Goal: Transaction & Acquisition: Purchase product/service

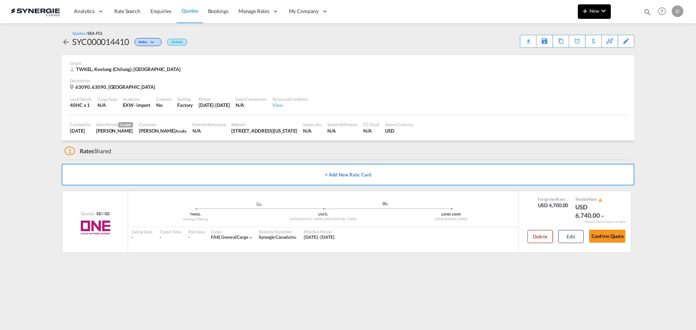
click at [593, 8] on span "New" at bounding box center [594, 11] width 27 height 6
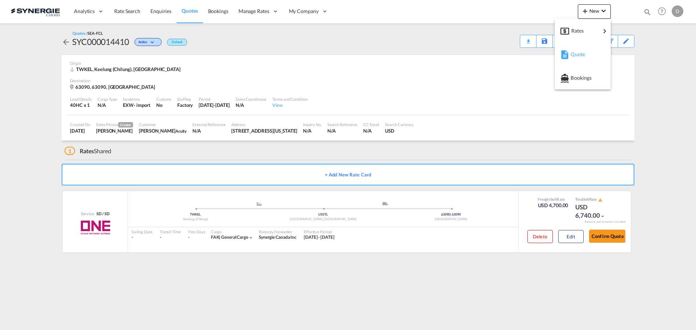
click at [585, 57] on div "Quote" at bounding box center [584, 54] width 27 height 18
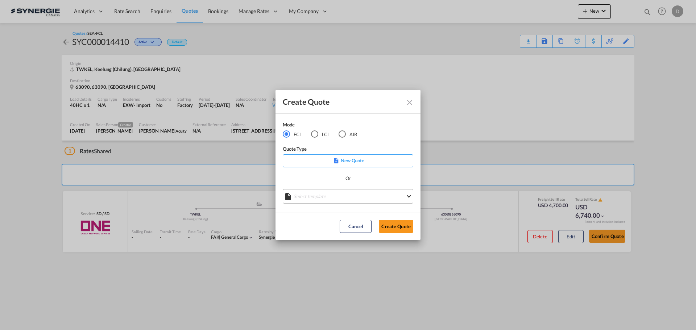
click at [336, 197] on md-select "Select template *NEW* FCL FREEHAND / DAP [PERSON_NAME] | [DATE] *NEW* Import FC…" at bounding box center [348, 196] width 131 height 15
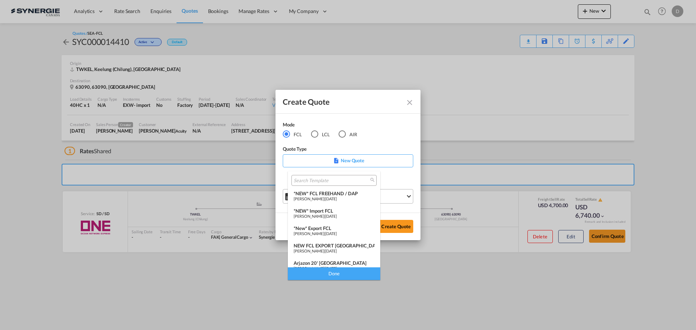
click at [324, 197] on span "[PERSON_NAME]" at bounding box center [309, 198] width 30 height 5
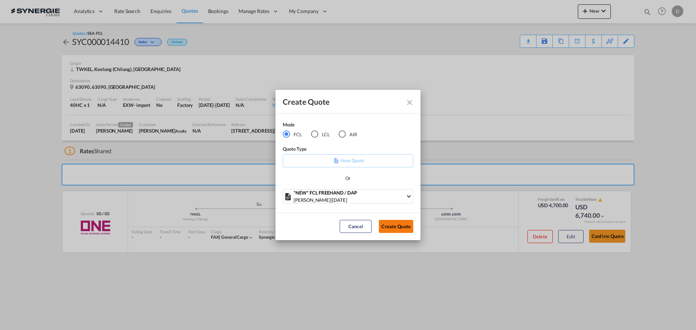
click at [390, 224] on button "Create Quote" at bounding box center [396, 226] width 34 height 13
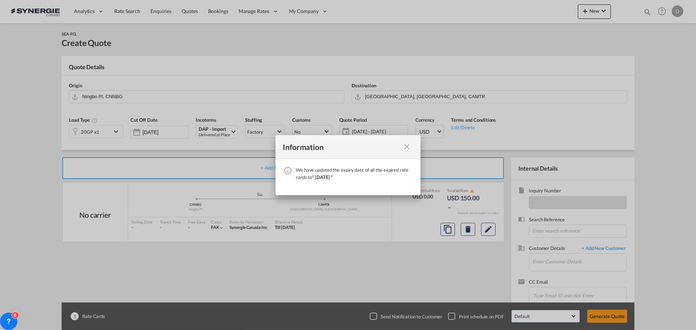
click at [409, 143] on md-icon "icon-close fg-AAA8AD cursor" at bounding box center [406, 146] width 9 height 9
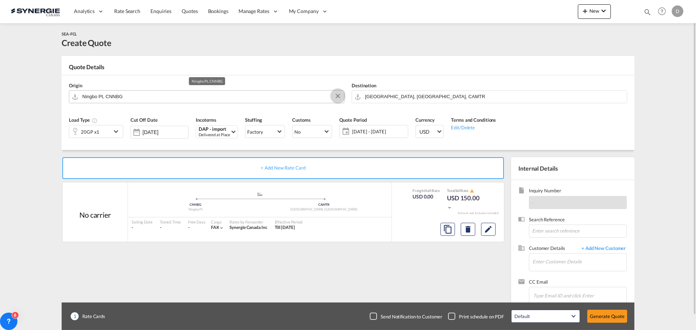
click at [336, 96] on button "Clear Input" at bounding box center [337, 96] width 11 height 11
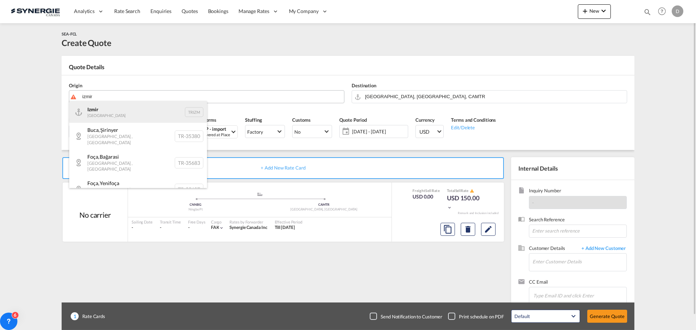
click at [103, 115] on div "Izmir Turkey TRIZM" at bounding box center [138, 112] width 138 height 22
type input "Izmir, TRIZM"
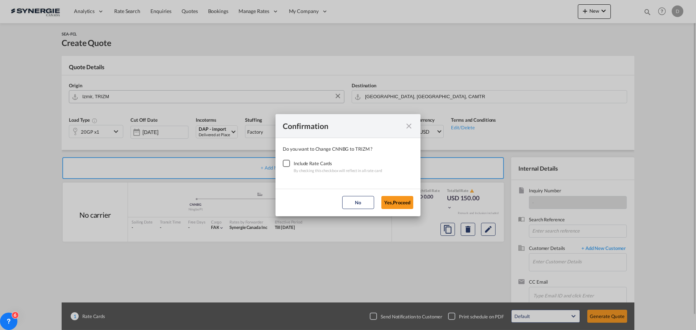
click at [283, 166] on div "Checkbox No Ink" at bounding box center [286, 163] width 7 height 7
drag, startPoint x: 398, startPoint y: 203, endPoint x: 396, endPoint y: 196, distance: 7.2
click at [397, 202] on button "Yes,Proceed" at bounding box center [397, 202] width 32 height 13
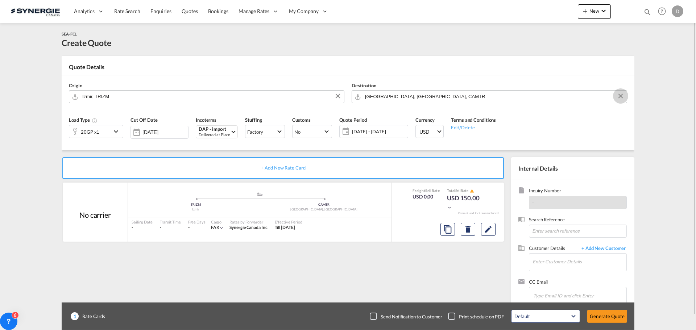
click at [619, 97] on button "Clear Input" at bounding box center [620, 96] width 11 height 11
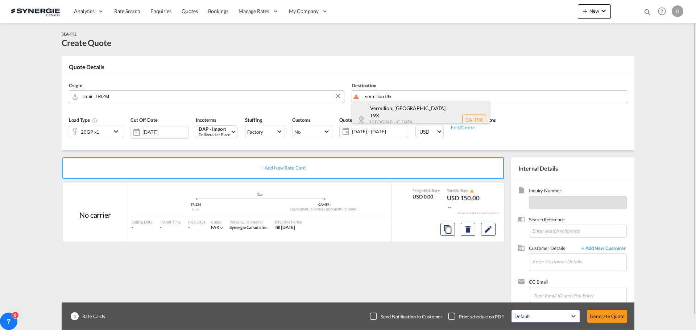
click at [417, 119] on div "Vermilion, AB , T9X [GEOGRAPHIC_DATA] [GEOGRAPHIC_DATA] [GEOGRAPHIC_DATA]-T9X" at bounding box center [421, 119] width 138 height 37
type input "CA-T9X, Vermilion, [GEOGRAPHIC_DATA], [GEOGRAPHIC_DATA]"
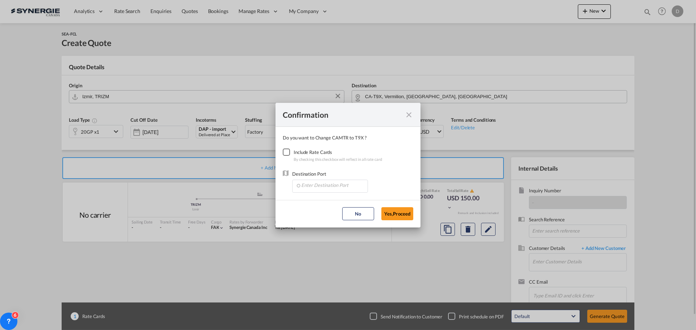
click at [283, 152] on div "Checkbox No Ink" at bounding box center [286, 152] width 7 height 7
click at [323, 186] on input "Enter Destination Port" at bounding box center [332, 185] width 72 height 11
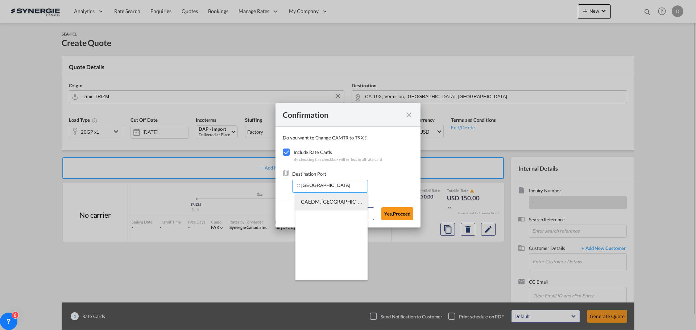
click at [324, 198] on li "CAEDM, [GEOGRAPHIC_DATA], [GEOGRAPHIC_DATA], [GEOGRAPHIC_DATA], [GEOGRAPHIC_DAT…" at bounding box center [331, 201] width 72 height 17
type input "CAEDM, [GEOGRAPHIC_DATA], [GEOGRAPHIC_DATA], [GEOGRAPHIC_DATA], [GEOGRAPHIC_DAT…"
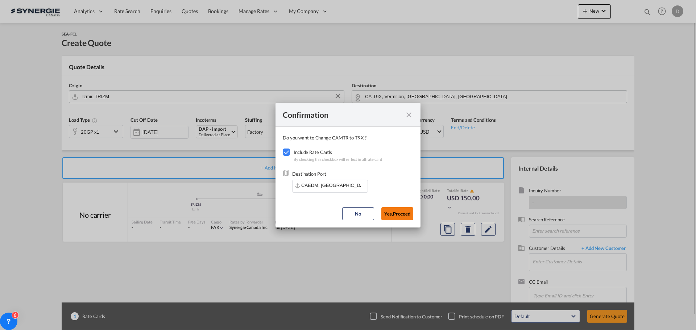
click at [397, 211] on button "Yes,Proceed" at bounding box center [397, 213] width 32 height 13
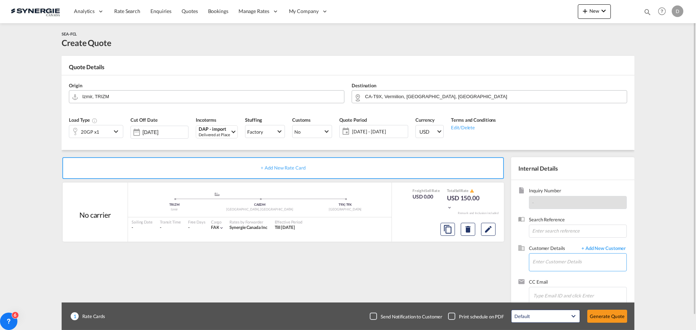
click at [561, 261] on input "Enter Customer Details" at bounding box center [580, 262] width 94 height 16
paste input "[PERSON_NAME][EMAIL_ADDRESS][PERSON_NAME][DOMAIN_NAME]"
click at [562, 244] on div "[PERSON_NAME] [PERSON_NAME][EMAIL_ADDRESS][PERSON_NAME][DOMAIN_NAME]" at bounding box center [601, 244] width 138 height 20
type input "[PERSON_NAME] LOGISTICS & INTERNATIONAL TRANSPORTATION, [PERSON_NAME], [PERSON_…"
click at [118, 131] on md-icon "icon-chevron-down" at bounding box center [117, 131] width 11 height 9
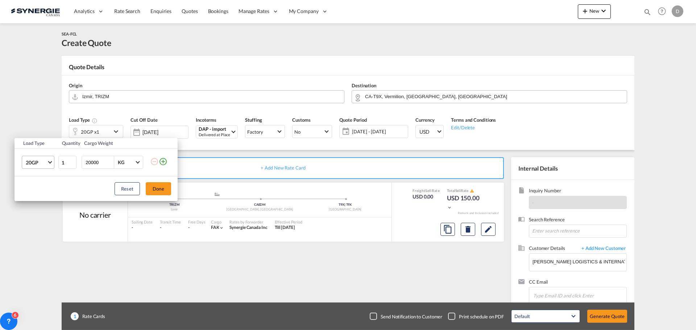
click at [46, 161] on span "20GP" at bounding box center [36, 162] width 21 height 7
click at [34, 196] on div "40HC" at bounding box center [32, 197] width 13 height 7
click at [161, 186] on button "Done" at bounding box center [158, 188] width 25 height 13
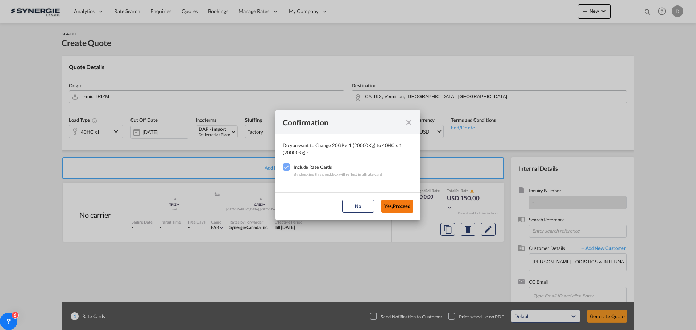
click at [396, 206] on button "Yes,Proceed" at bounding box center [397, 206] width 32 height 13
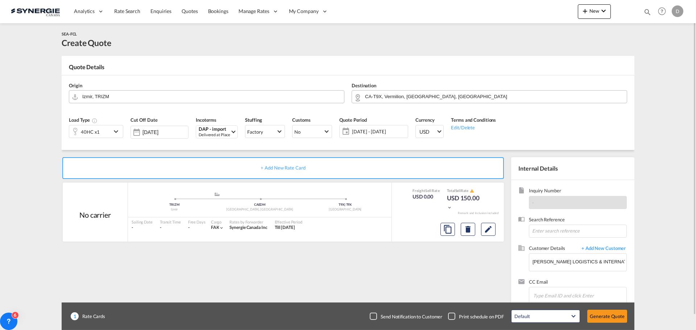
click at [377, 127] on span "[DATE] - [DATE]" at bounding box center [379, 132] width 58 height 10
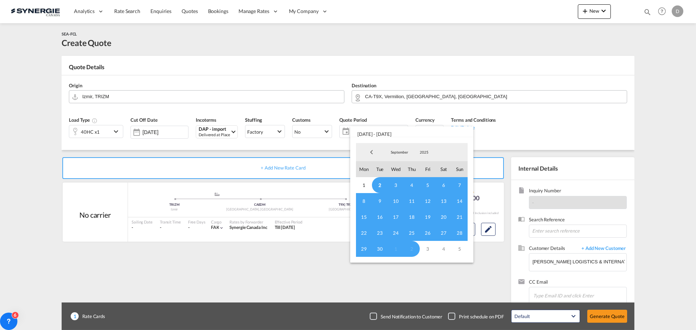
click at [319, 146] on md-backdrop at bounding box center [348, 165] width 696 height 330
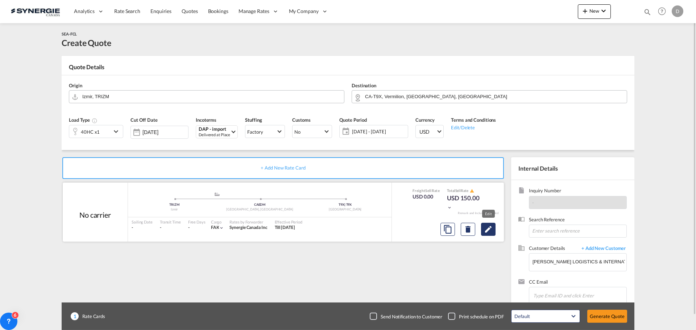
click at [488, 232] on md-icon "Edit" at bounding box center [488, 229] width 9 height 9
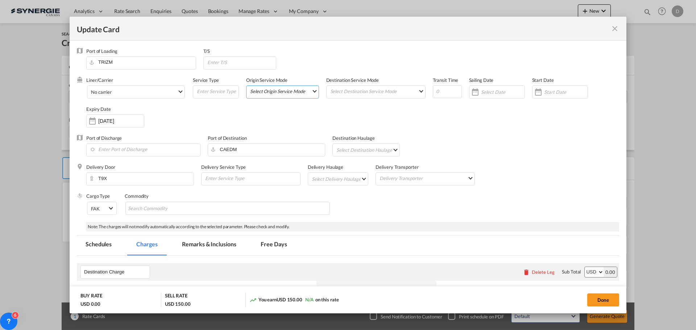
click at [310, 91] on md-select "Select Origin Service Mode SD [GEOGRAPHIC_DATA]" at bounding box center [283, 91] width 69 height 10
click at [277, 105] on md-option "CY" at bounding box center [283, 108] width 80 height 17
click at [348, 90] on md-select "Select Destination Service Mode SD [GEOGRAPHIC_DATA]" at bounding box center [378, 91] width 96 height 10
click at [348, 94] on md-option "SD" at bounding box center [375, 90] width 106 height 17
click at [537, 93] on div "Update Card Port ..." at bounding box center [539, 92] width 12 height 15
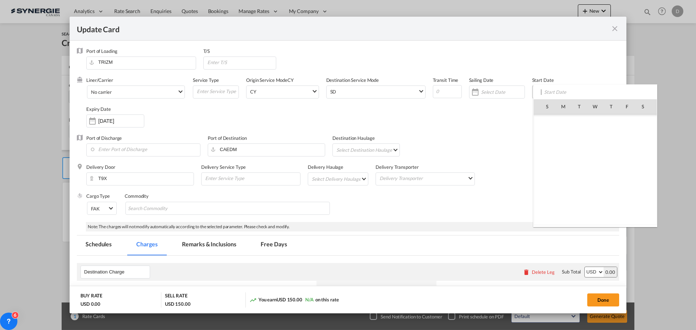
scroll to position [167930, 0]
click at [575, 136] on span "2" at bounding box center [579, 138] width 15 height 15
type input "[DATE]"
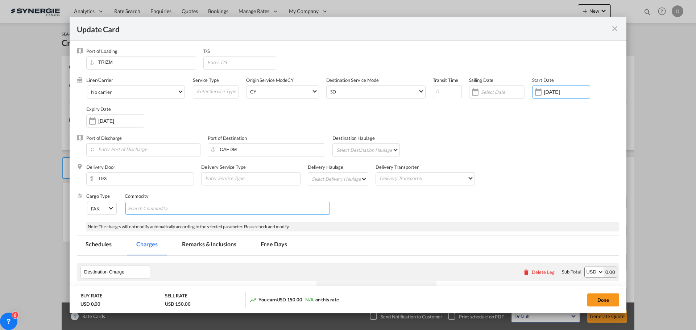
click at [162, 209] on input "Search Commodity" at bounding box center [161, 209] width 66 height 12
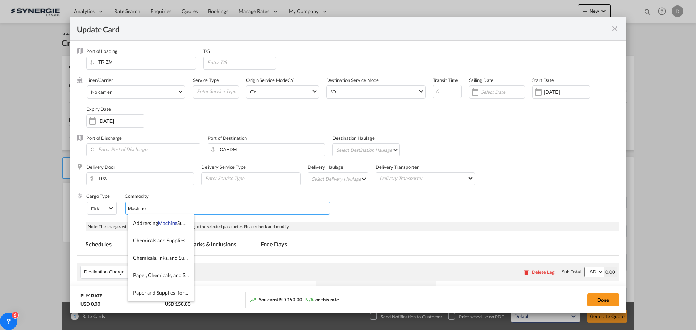
type input "Machine"
drag, startPoint x: 419, startPoint y: 209, endPoint x: 415, endPoint y: 208, distance: 4.1
click at [418, 209] on div "Cargo Type FAK FAK GCR GDSM General Cargo Hazardous Cargo Ambient Foodstuff Chi…" at bounding box center [352, 207] width 533 height 29
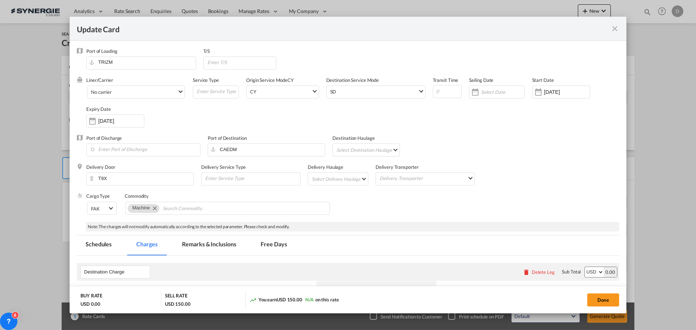
click at [354, 179] on md-select "Select Delivery Haulage rail road barge truck unspecified not available" at bounding box center [339, 179] width 57 height 12
click at [337, 199] on md-option "road" at bounding box center [339, 196] width 68 height 17
click at [416, 207] on div "Cargo Type FAK FAK GCR GDSM General Cargo Hazardous Cargo Ambient Foodstuff Chi…" at bounding box center [352, 207] width 533 height 29
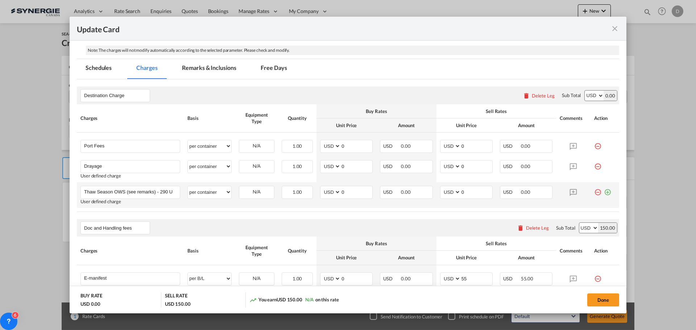
scroll to position [181, 0]
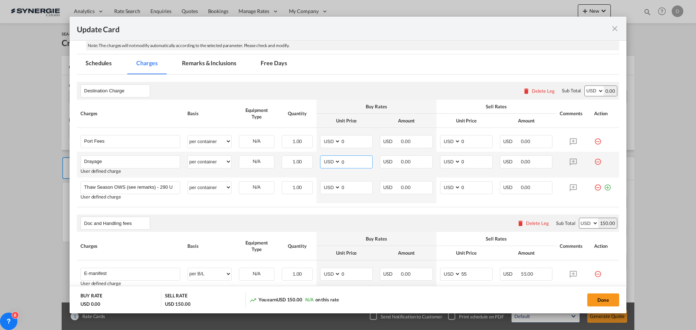
drag, startPoint x: 338, startPoint y: 162, endPoint x: 346, endPoint y: 163, distance: 8.1
click at [346, 163] on input "0" at bounding box center [357, 161] width 32 height 11
type input "781"
drag, startPoint x: 459, startPoint y: 161, endPoint x: 472, endPoint y: 165, distance: 13.5
click at [472, 165] on input "0" at bounding box center [477, 161] width 32 height 11
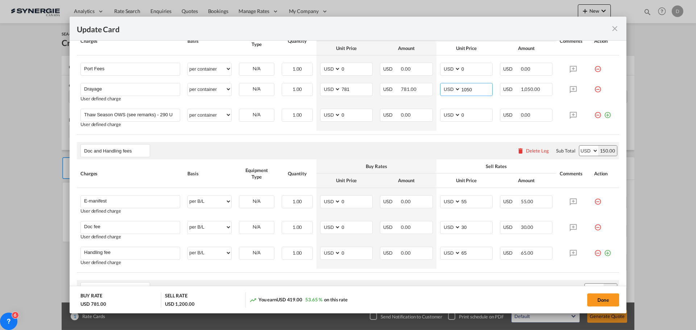
scroll to position [109, 0]
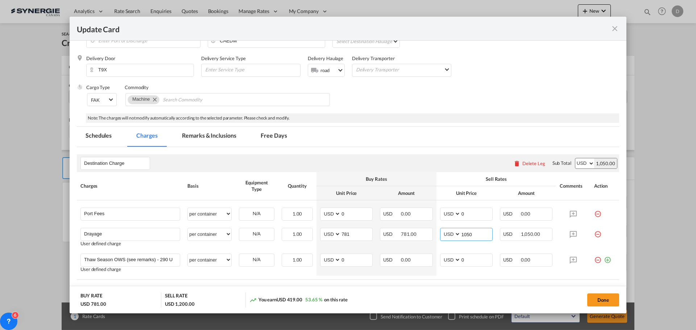
type input "1050"
click at [214, 136] on md-tab-item "Remarks & Inclusions" at bounding box center [208, 137] width 71 height 20
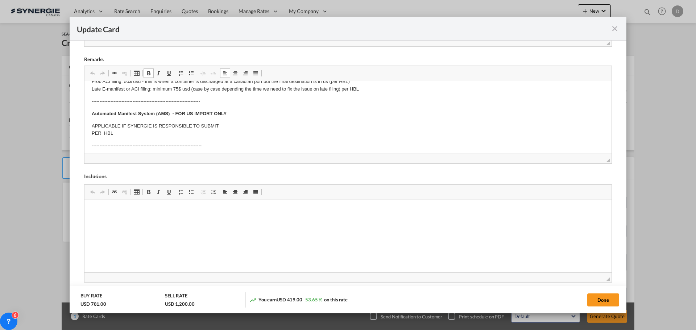
scroll to position [73, 0]
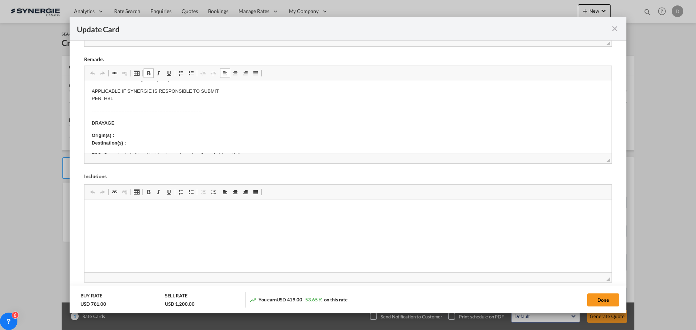
click at [132, 133] on p "Origin(s) : Destination(s) :" at bounding box center [348, 139] width 513 height 15
click at [132, 142] on p "Origin(s) : Edmonton rail ramp Destination(s) :" at bounding box center [348, 139] width 513 height 15
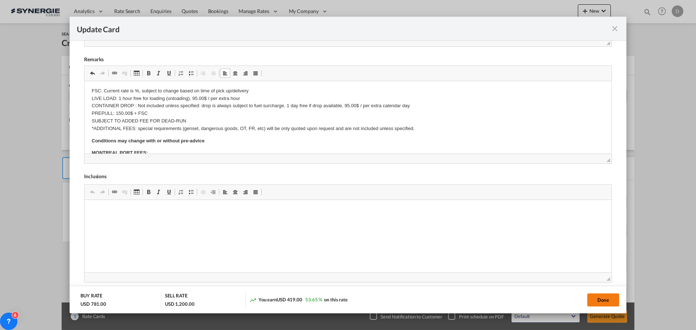
click at [603, 299] on button "Done" at bounding box center [603, 300] width 32 height 13
type input "[DATE]"
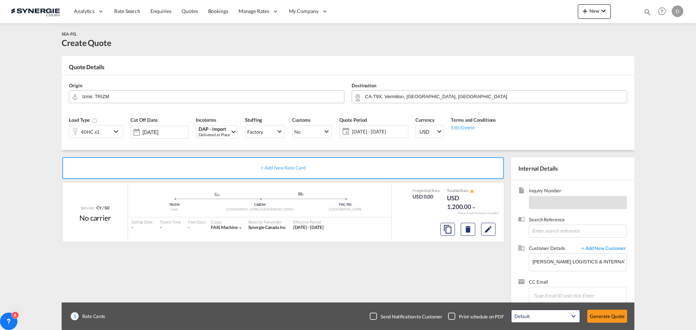
scroll to position [111, 0]
click at [606, 322] on button "Generate Quote" at bounding box center [607, 316] width 40 height 13
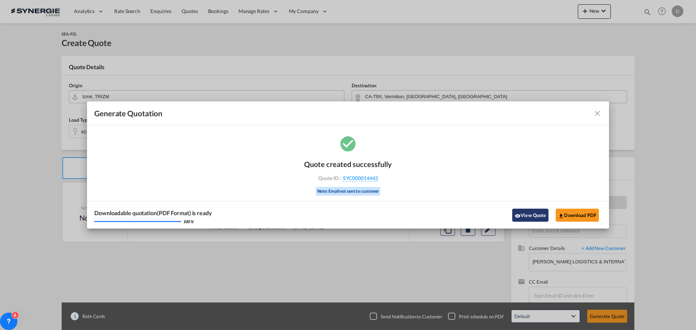
click at [531, 217] on button "View Quote" at bounding box center [530, 215] width 36 height 13
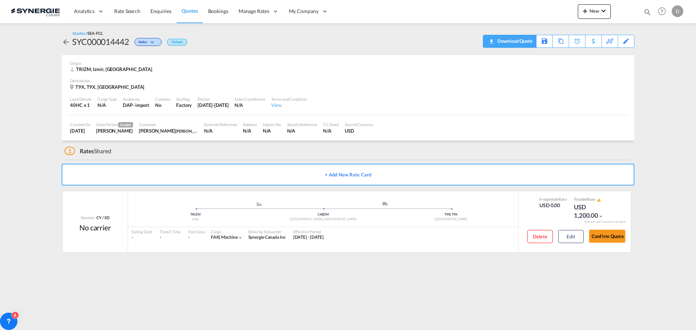
click at [527, 42] on div "Download Quote" at bounding box center [514, 41] width 37 height 12
click at [572, 241] on button "Edit" at bounding box center [570, 236] width 25 height 13
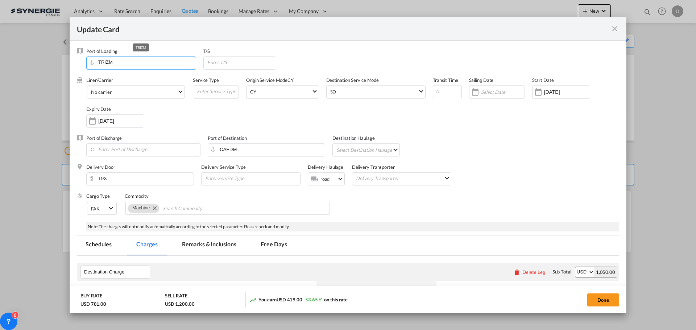
drag, startPoint x: 117, startPoint y: 62, endPoint x: 98, endPoint y: 60, distance: 18.9
click at [98, 60] on input "TRIZM" at bounding box center [143, 62] width 106 height 11
click at [109, 74] on div "[PERSON_NAME]" at bounding box center [156, 75] width 128 height 7
type input "[PERSON_NAME], TRALI"
click at [595, 299] on button "Done" at bounding box center [603, 300] width 32 height 13
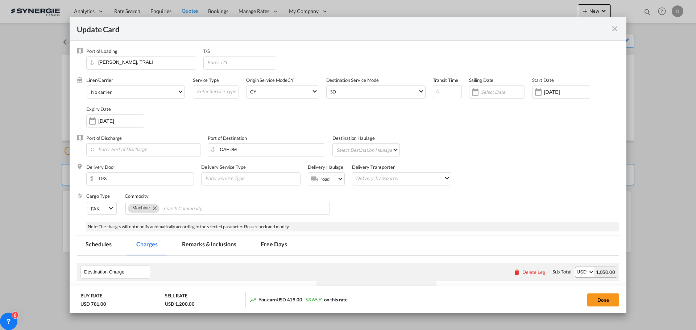
type input "[DATE]"
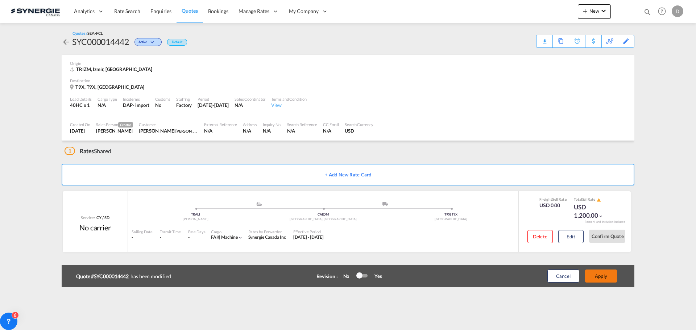
click at [603, 279] on button "Apply" at bounding box center [601, 276] width 32 height 13
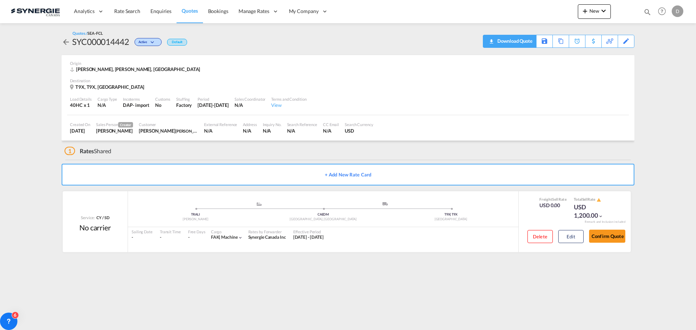
click at [527, 44] on div "Download Quote" at bounding box center [514, 41] width 37 height 12
